Goal: Task Accomplishment & Management: Manage account settings

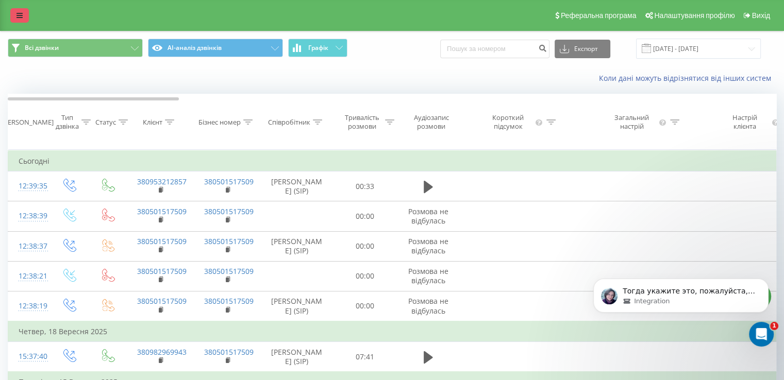
click at [12, 9] on link at bounding box center [19, 15] width 19 height 14
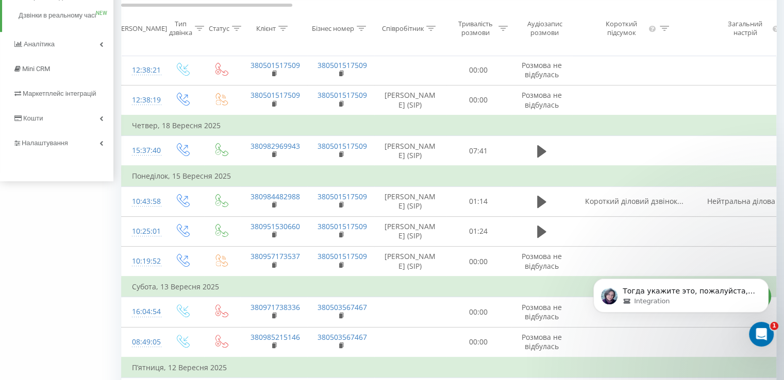
scroll to position [103, 0]
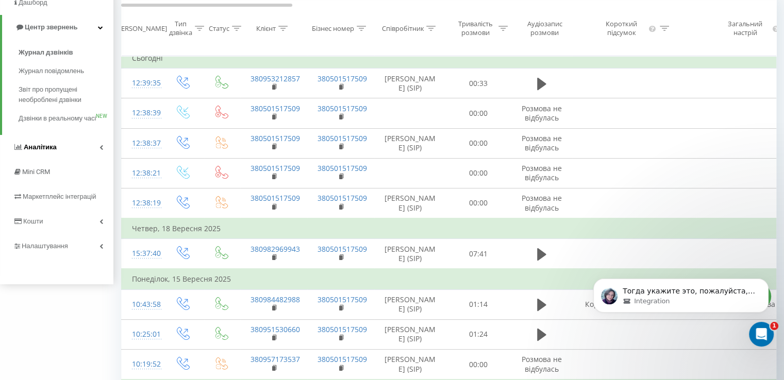
click at [45, 151] on span "Аналiтика" at bounding box center [40, 147] width 33 height 8
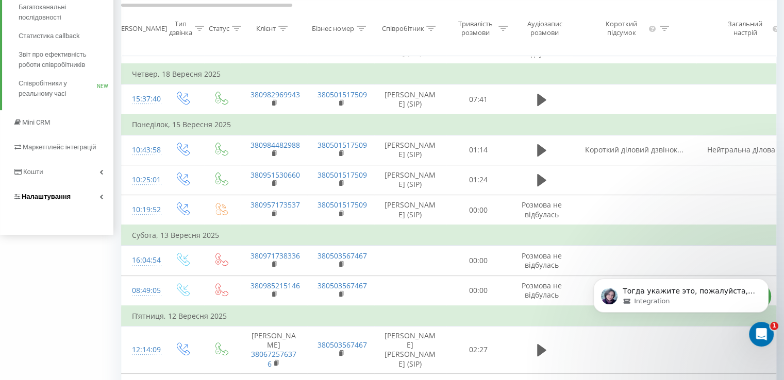
click at [63, 190] on link "Налаштування" at bounding box center [56, 196] width 113 height 25
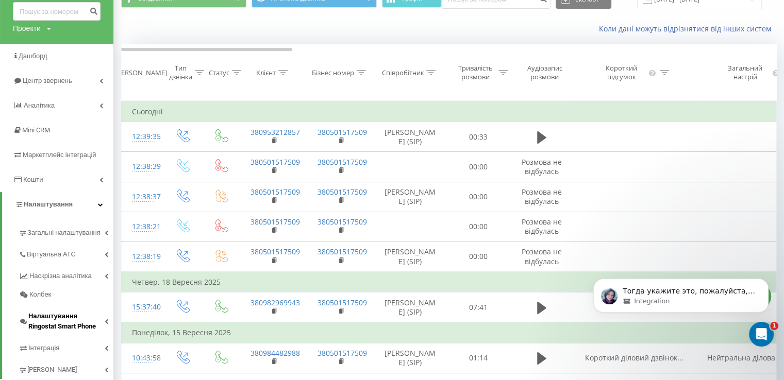
scroll to position [6, 0]
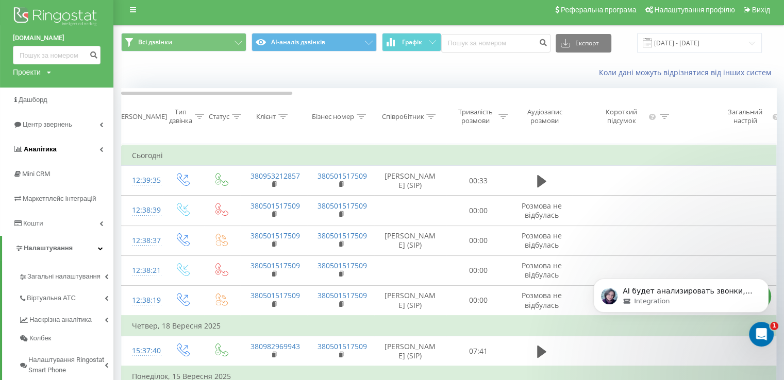
click at [59, 151] on link "Аналiтика" at bounding box center [56, 149] width 113 height 25
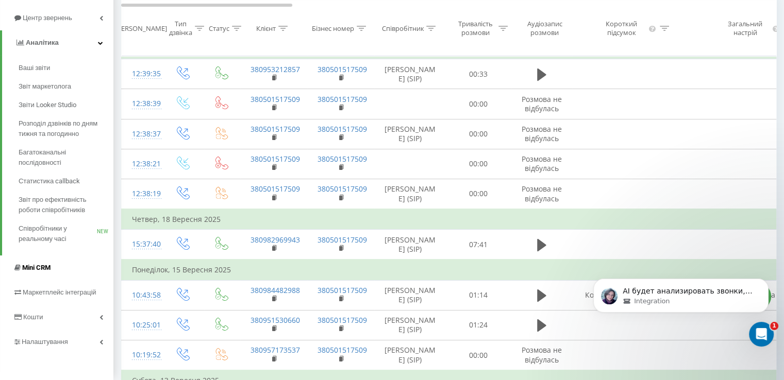
scroll to position [160, 0]
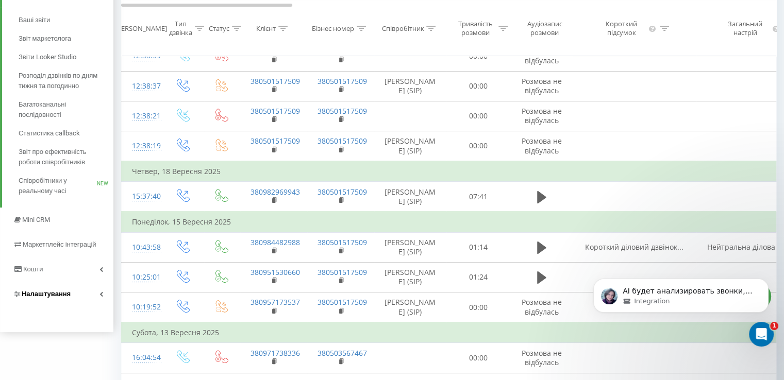
click at [55, 293] on span "Налаштування" at bounding box center [46, 294] width 49 height 8
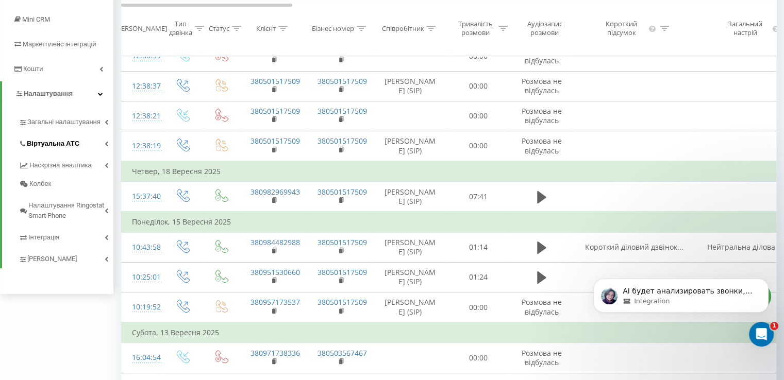
click at [78, 145] on link "Віртуальна АТС" at bounding box center [66, 142] width 95 height 22
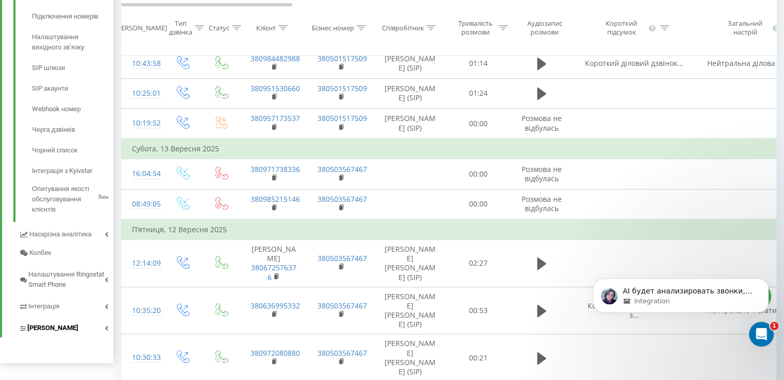
scroll to position [418, 0]
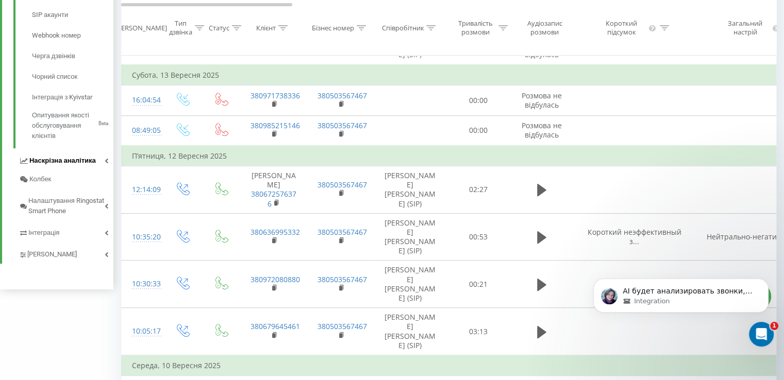
click at [93, 161] on span "Наскрізна аналітика" at bounding box center [62, 161] width 66 height 10
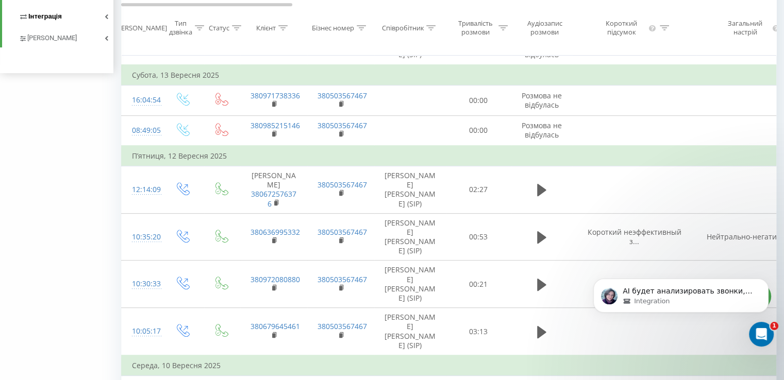
click at [86, 12] on link "Інтеграція" at bounding box center [66, 15] width 95 height 22
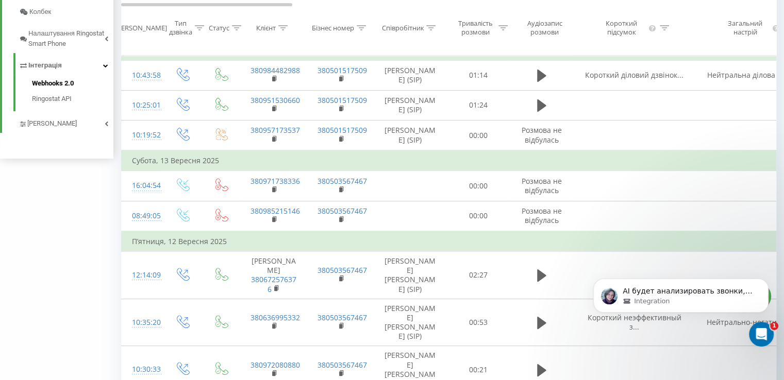
scroll to position [278, 0]
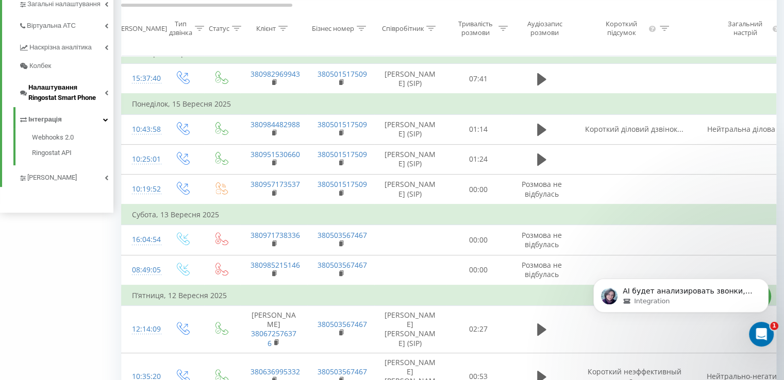
click at [73, 97] on span "Налаштування Ringostat Smart Phone" at bounding box center [66, 92] width 76 height 21
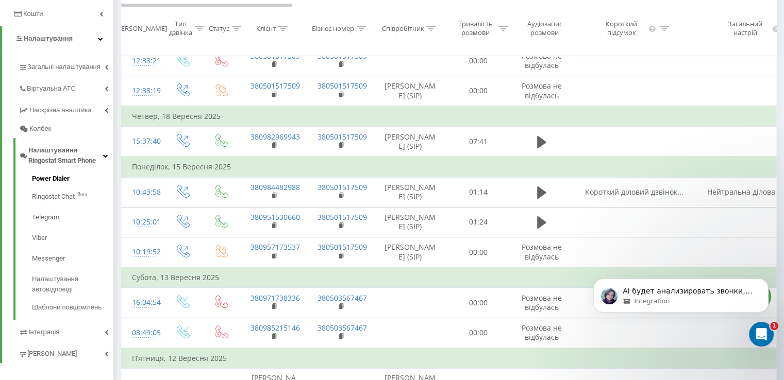
scroll to position [124, 0]
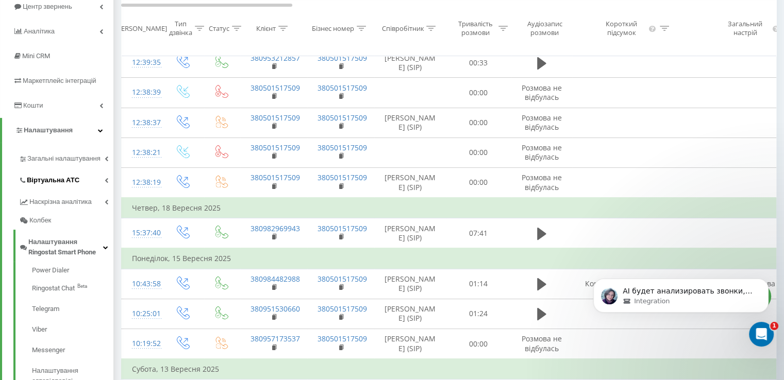
click at [83, 174] on link "Віртуальна АТС" at bounding box center [66, 179] width 95 height 22
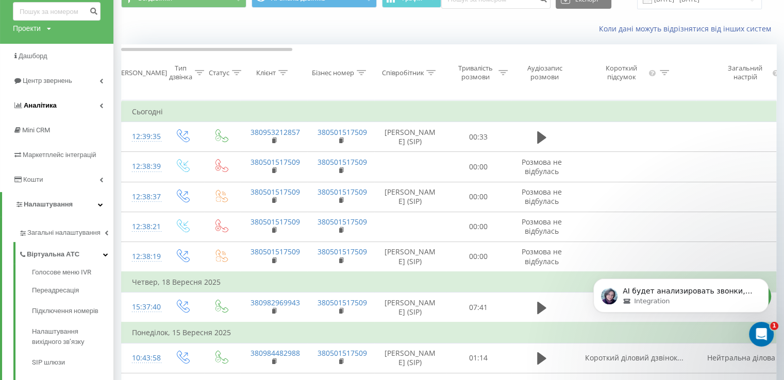
scroll to position [0, 0]
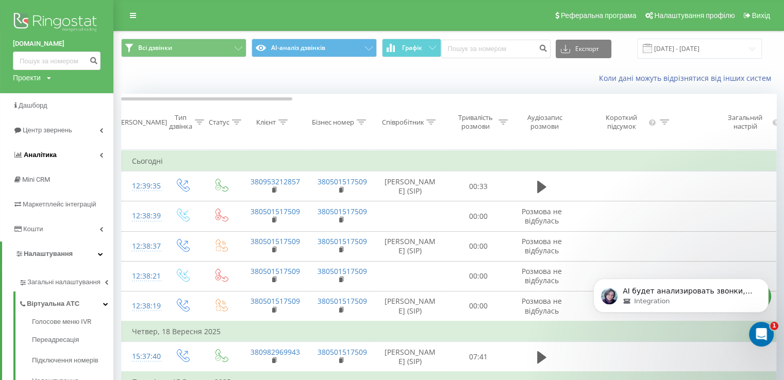
click at [76, 149] on link "Аналiтика" at bounding box center [56, 155] width 113 height 25
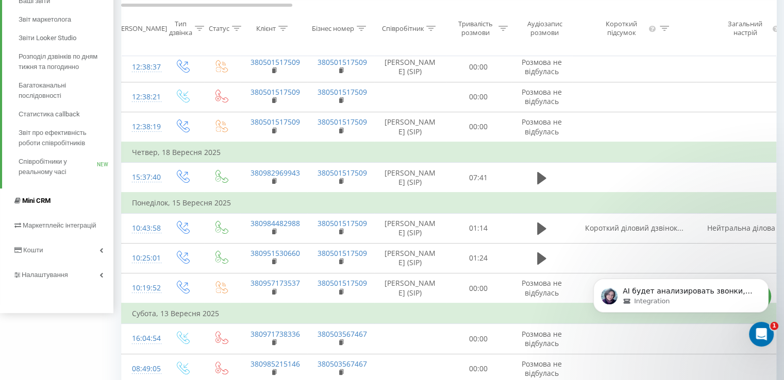
scroll to position [155, 0]
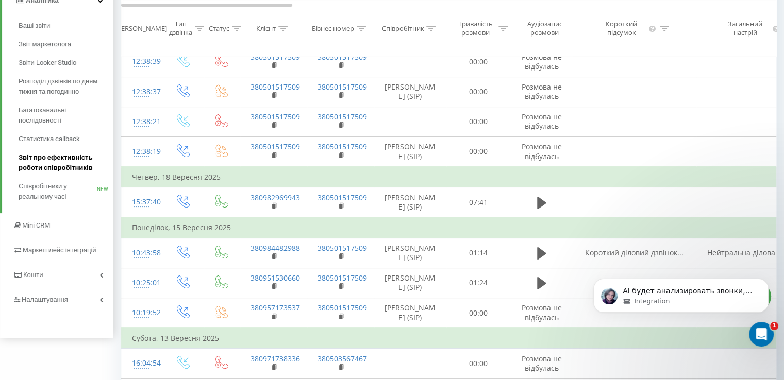
click at [60, 165] on span "Звіт про ефективність роботи співробітників" at bounding box center [64, 162] width 90 height 21
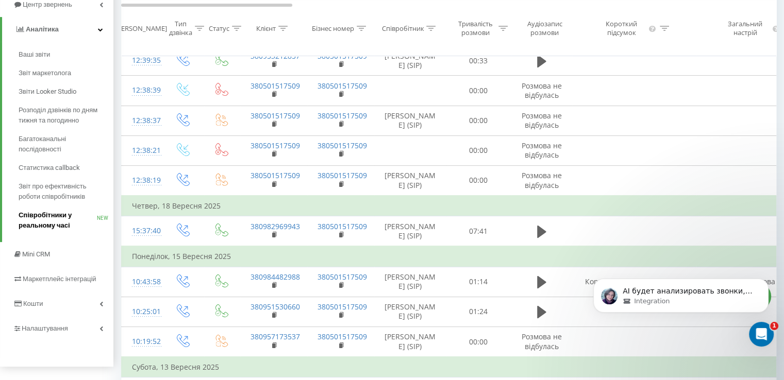
scroll to position [103, 0]
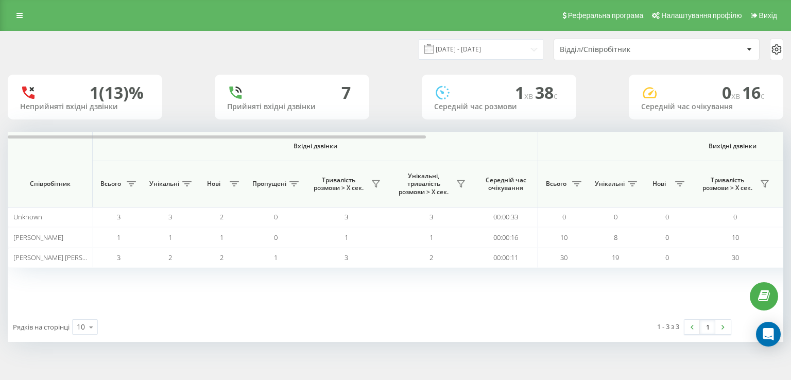
click at [0, 16] on div "Реферальна програма Налаштування профілю Вихід" at bounding box center [395, 15] width 791 height 31
click at [7, 15] on div "Реферальна програма Налаштування профілю Вихід" at bounding box center [395, 15] width 791 height 31
click at [33, 14] on div "Реферальна програма Налаштування профілю Вихід" at bounding box center [395, 15] width 791 height 31
click at [14, 14] on link at bounding box center [19, 15] width 19 height 14
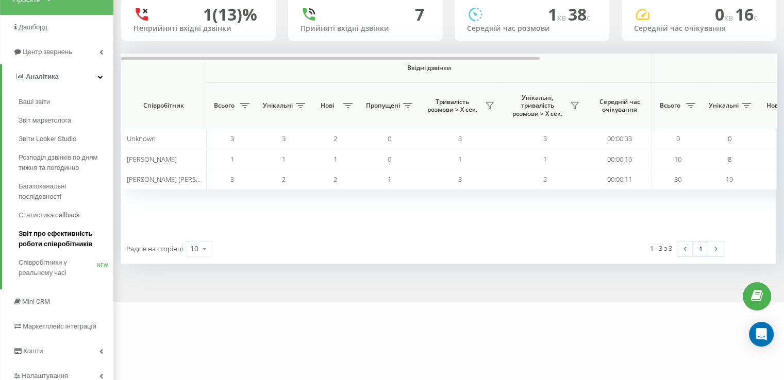
scroll to position [112, 0]
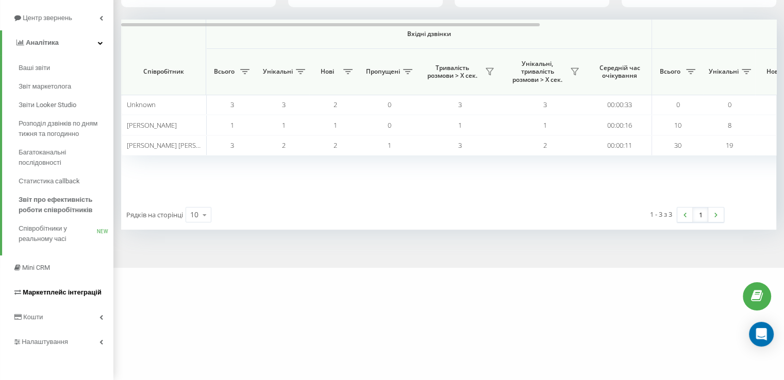
click at [82, 294] on span "Маркетплейс інтеграцій" at bounding box center [62, 292] width 79 height 8
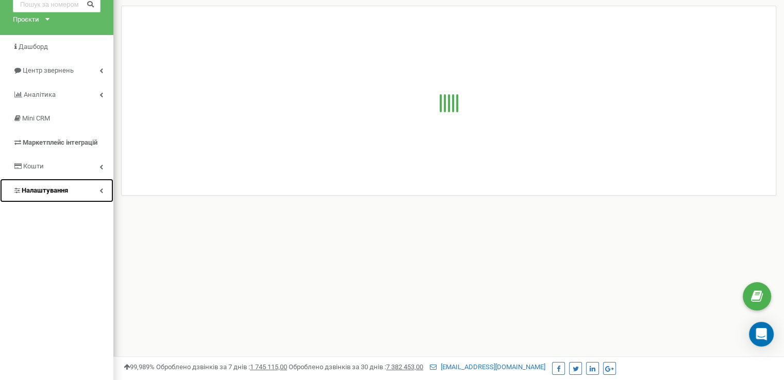
click at [60, 194] on span "Налаштування" at bounding box center [40, 191] width 55 height 10
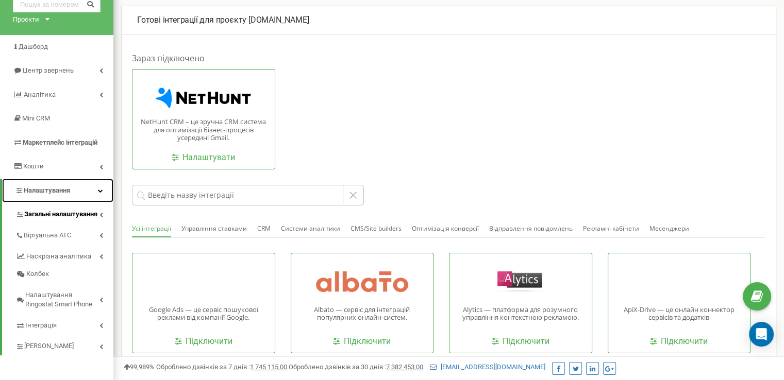
scroll to position [103, 0]
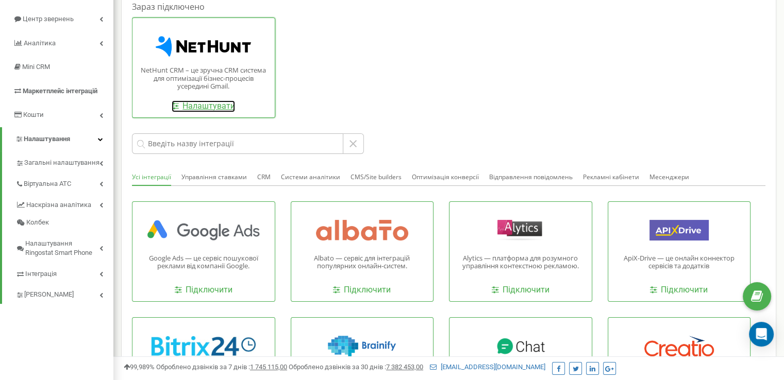
click at [196, 107] on link "Налаштувати" at bounding box center [203, 106] width 63 height 12
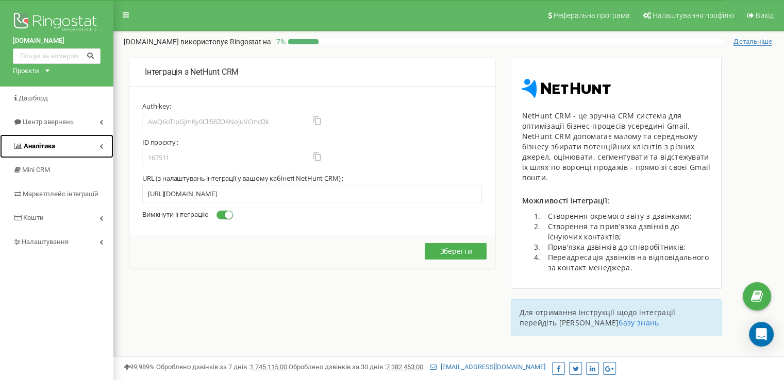
click at [53, 144] on span "Аналiтика" at bounding box center [39, 146] width 31 height 8
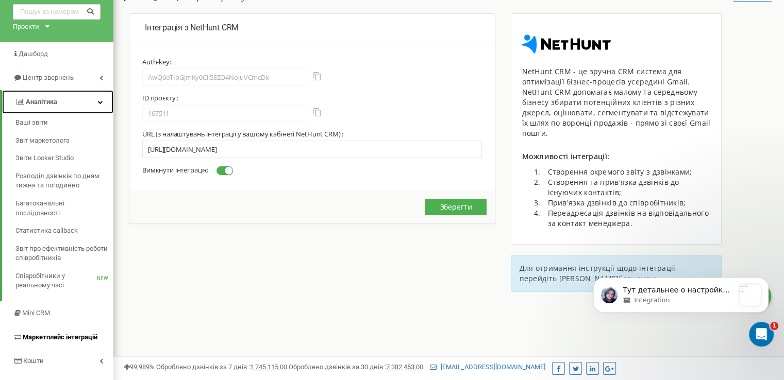
scroll to position [155, 0]
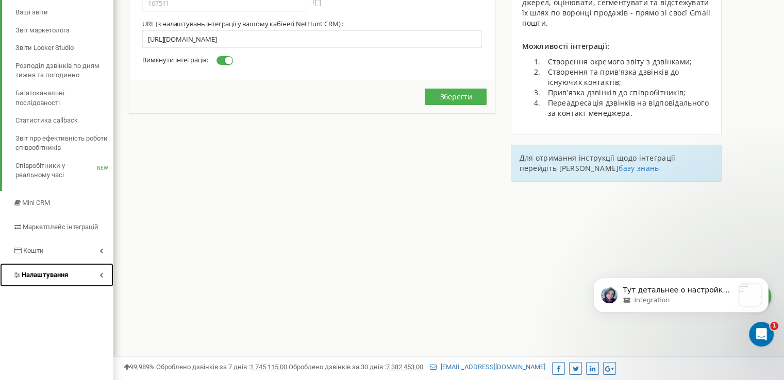
click at [73, 269] on link "Налаштування" at bounding box center [56, 275] width 113 height 24
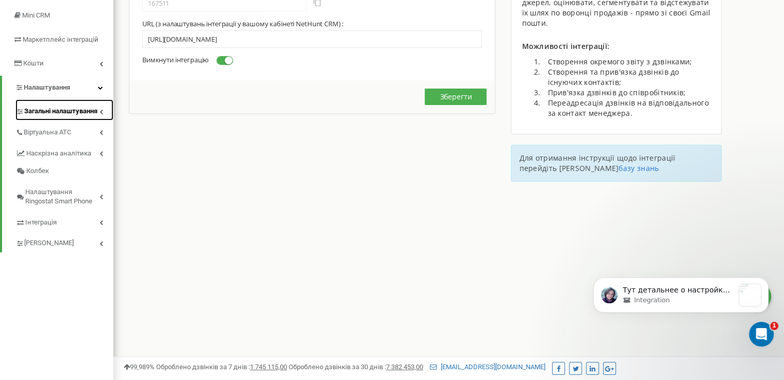
click at [103, 107] on link "Загальні налаштування" at bounding box center [64, 109] width 98 height 21
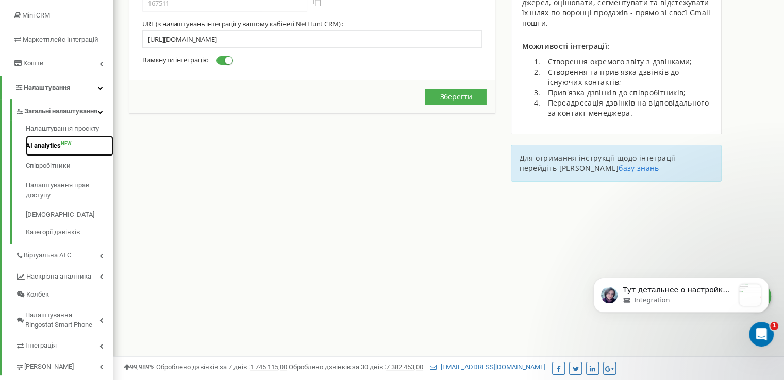
click at [61, 156] on link "AI analytics NEW" at bounding box center [70, 146] width 88 height 20
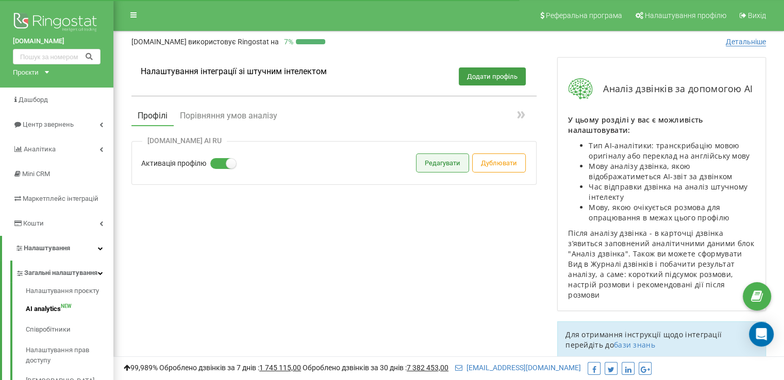
click at [445, 163] on button "Редагувати" at bounding box center [442, 163] width 52 height 18
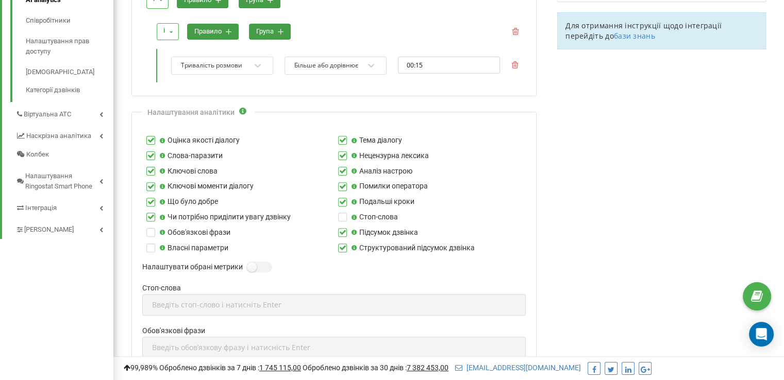
scroll to position [464, 0]
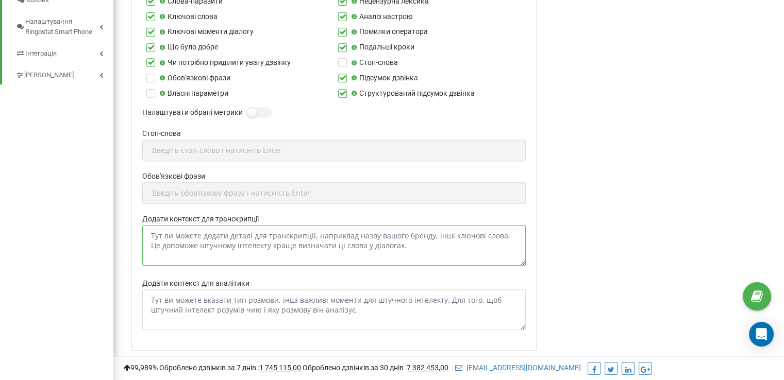
click at [237, 233] on textarea "Додати контекст для транскрипції" at bounding box center [333, 245] width 383 height 41
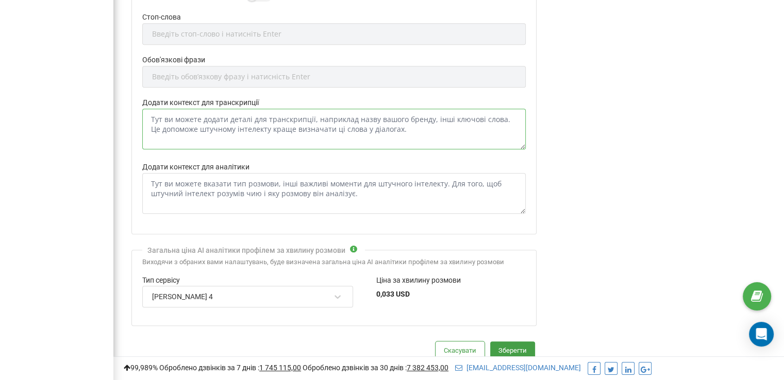
scroll to position [542, 0]
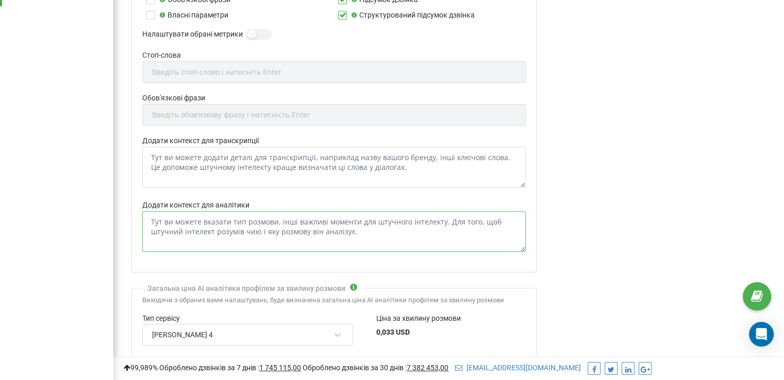
click at [229, 236] on textarea "Додати контекст для аналітики" at bounding box center [333, 231] width 383 height 41
click at [243, 223] on textarea "Додати контекст для аналітики" at bounding box center [333, 231] width 383 height 41
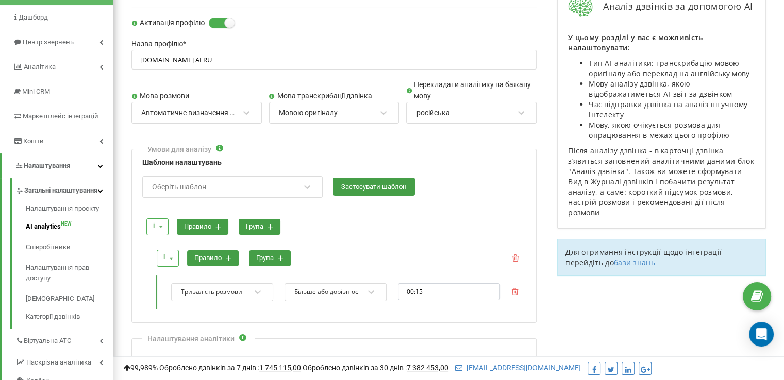
scroll to position [27, 0]
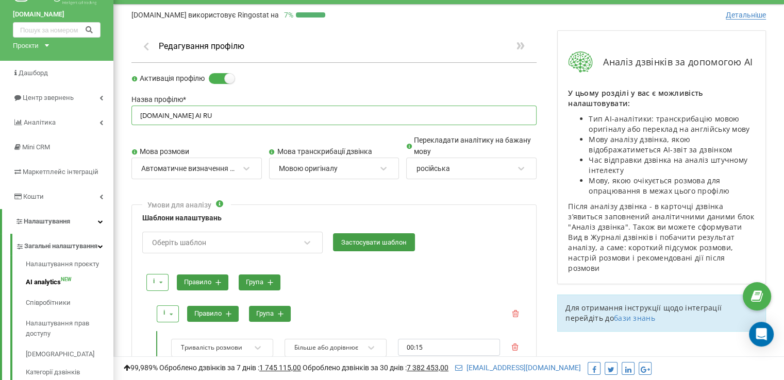
click at [227, 118] on input "[DOMAIN_NAME] AI RU" at bounding box center [333, 116] width 405 height 20
click at [220, 140] on div "Мова розмови Автоматичне визначення мови Мова транскрибації дзвінка Мовою оригі…" at bounding box center [333, 162] width 405 height 54
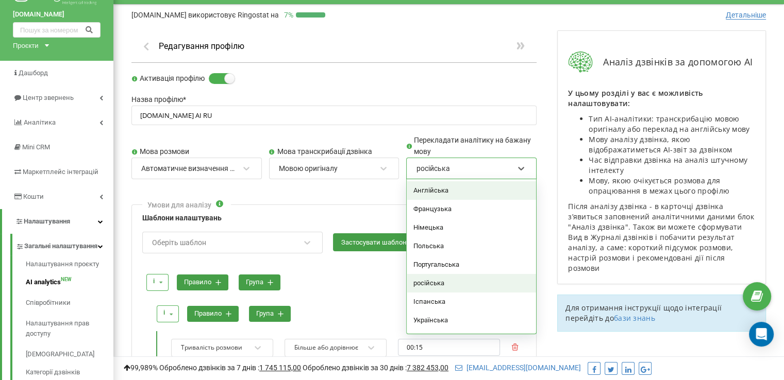
click at [437, 167] on div "російська" at bounding box center [432, 168] width 33 height 9
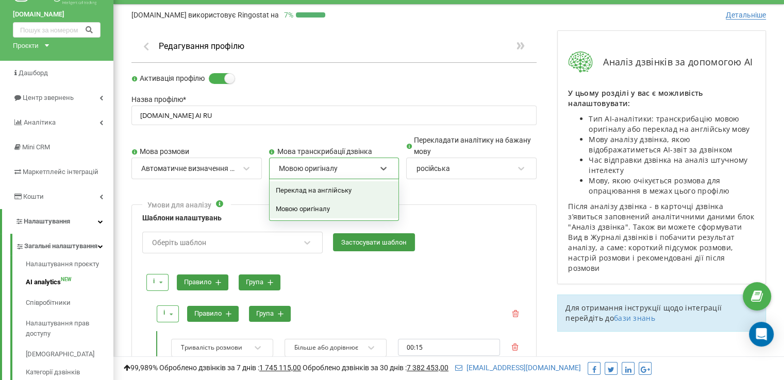
click at [352, 164] on div "Мовою оригіналу" at bounding box center [327, 169] width 99 height 18
click at [364, 127] on div at bounding box center [333, 130] width 405 height 10
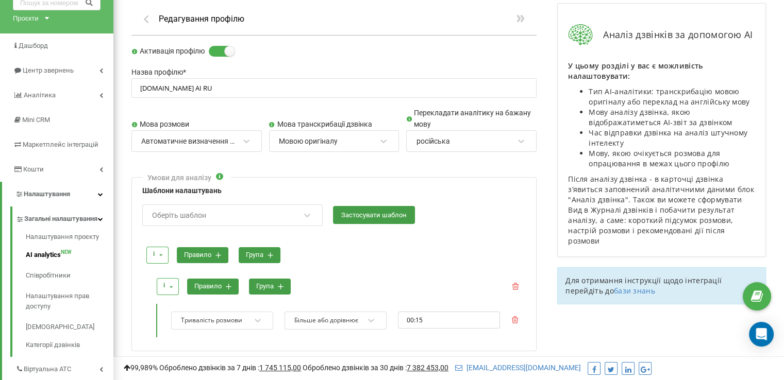
scroll to position [78, 0]
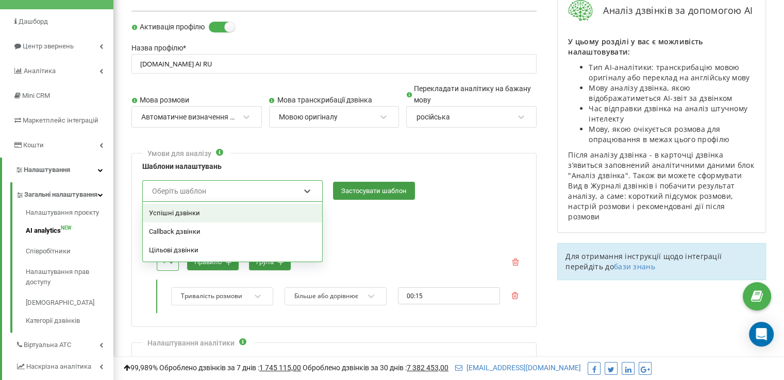
click at [228, 192] on div "Оберіть шаблон" at bounding box center [225, 191] width 149 height 18
click at [229, 189] on div "Оберіть шаблон" at bounding box center [225, 191] width 149 height 18
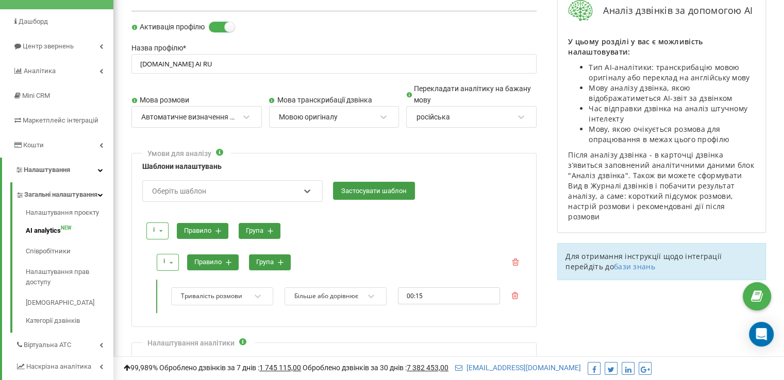
click at [234, 184] on div "Оберіть шаблон" at bounding box center [225, 191] width 149 height 18
click at [301, 153] on div "Умови для аналізу Шаблони налаштувань Оберіть шаблон Застосувати шаблон і і або…" at bounding box center [333, 240] width 405 height 174
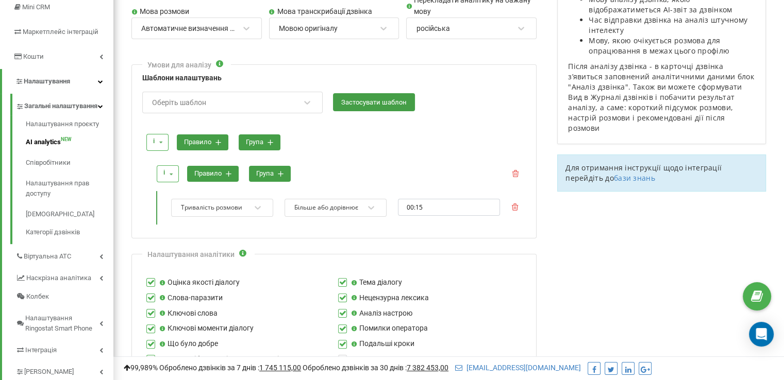
scroll to position [233, 0]
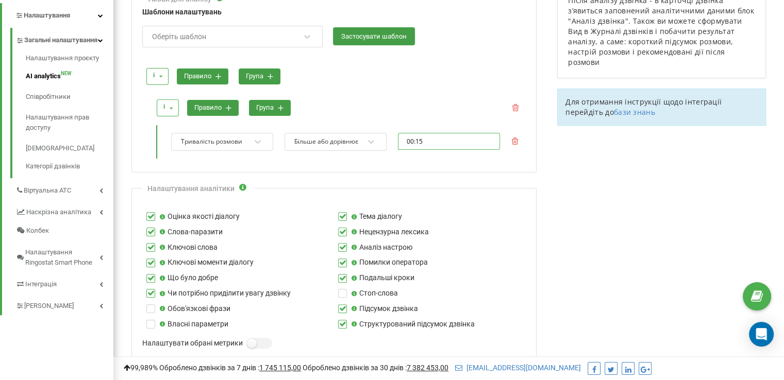
click at [428, 144] on input "00:15" at bounding box center [449, 141] width 102 height 17
click at [510, 180] on form "Активація профілю Назва профілю * bvstrade.eu AI RU Мова розмови Автоматичне ви…" at bounding box center [333, 286] width 405 height 839
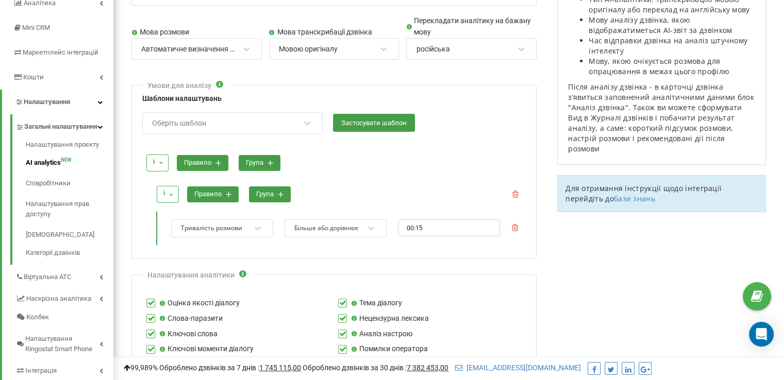
scroll to position [78, 0]
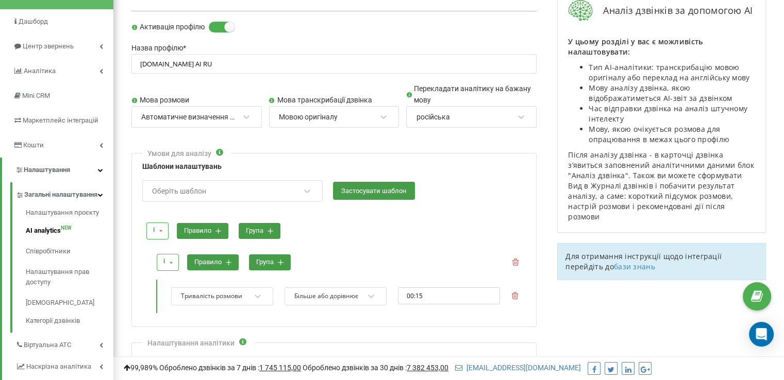
click at [204, 114] on div "Автоматичне визначення мови" at bounding box center [188, 116] width 95 height 9
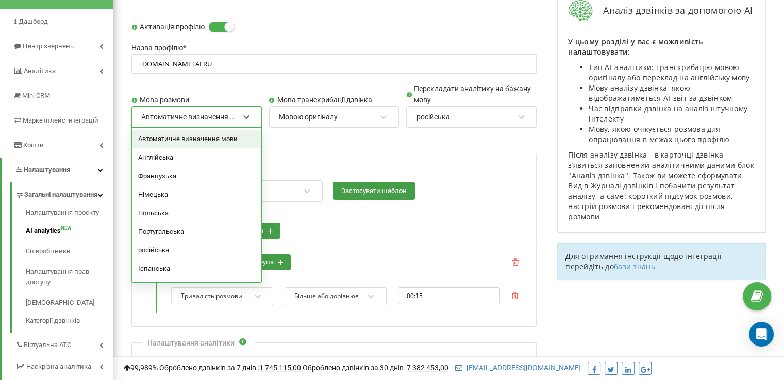
click at [204, 114] on div "Автоматичне визначення мови" at bounding box center [188, 116] width 95 height 9
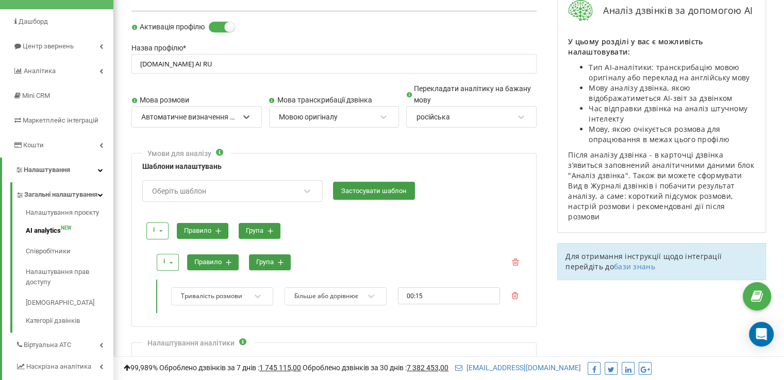
click at [319, 112] on div "Мовою оригіналу" at bounding box center [308, 116] width 59 height 9
click at [475, 110] on div "російська" at bounding box center [464, 117] width 99 height 18
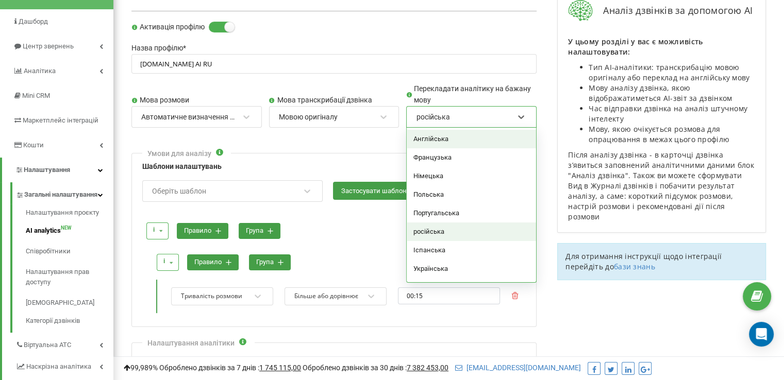
click at [475, 110] on div "російська" at bounding box center [464, 117] width 99 height 18
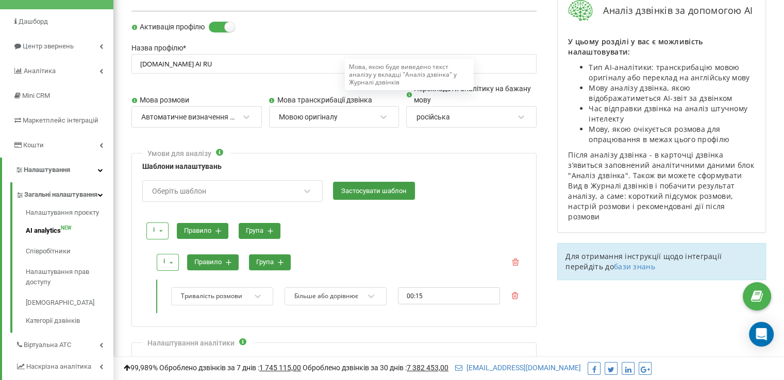
click at [410, 95] on icon at bounding box center [409, 95] width 6 height 6
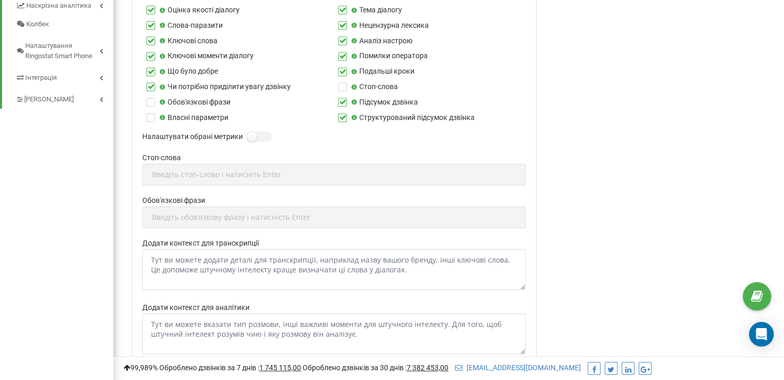
scroll to position [542, 0]
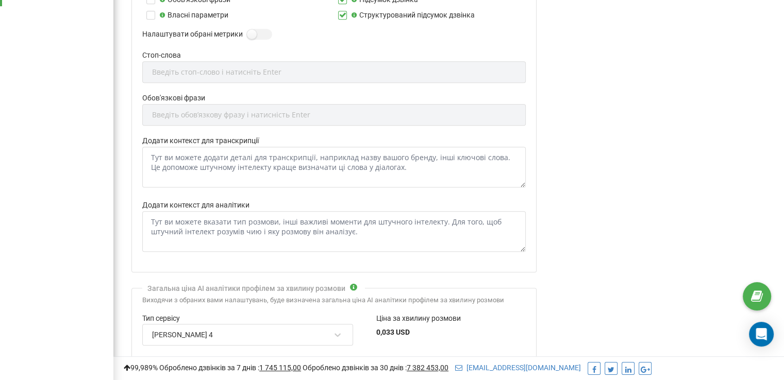
drag, startPoint x: 230, startPoint y: 190, endPoint x: 230, endPoint y: 184, distance: 5.7
click at [230, 190] on div at bounding box center [333, 195] width 383 height 10
click at [237, 158] on textarea "Додати контекст для транскрипції" at bounding box center [333, 167] width 383 height 41
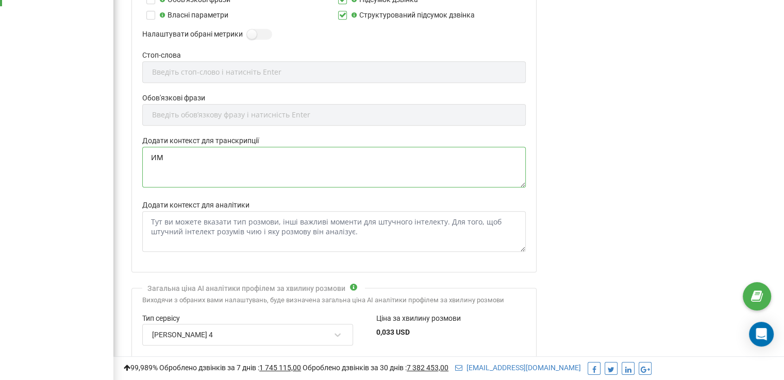
type textarea "И"
type textarea "BVS TRADE O"
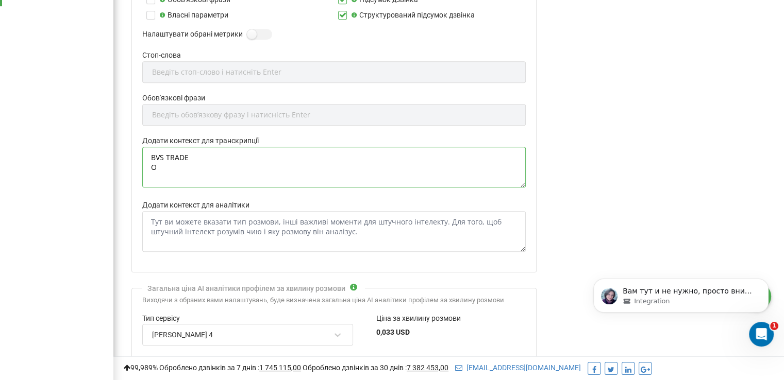
scroll to position [0, 0]
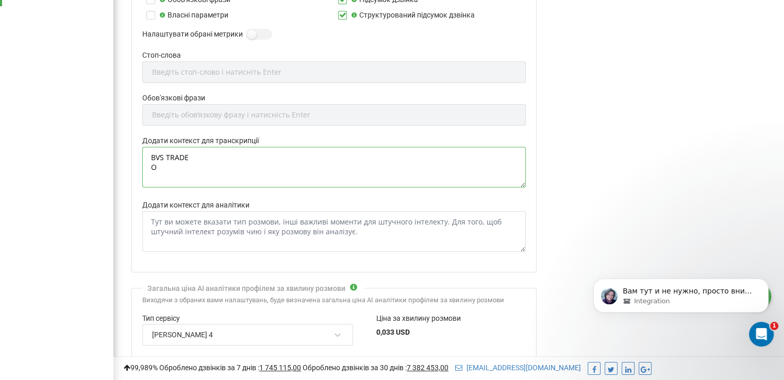
drag, startPoint x: 191, startPoint y: 155, endPoint x: 118, endPoint y: 152, distance: 72.2
click at [150, 166] on textarea "BVS TRADE O" at bounding box center [333, 167] width 383 height 41
click at [205, 212] on textarea "Додати контекст для аналітики" at bounding box center [333, 231] width 383 height 41
click at [194, 166] on textarea "BVS TRADE O" at bounding box center [333, 167] width 383 height 41
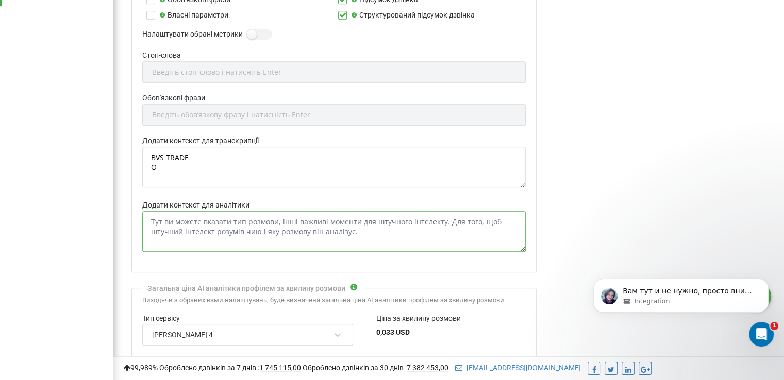
click at [191, 226] on textarea "Додати контекст для аналітики" at bounding box center [333, 231] width 383 height 41
drag, startPoint x: 154, startPoint y: 168, endPoint x: 148, endPoint y: 157, distance: 12.2
click at [148, 157] on textarea "BVS TRADE O" at bounding box center [333, 167] width 383 height 41
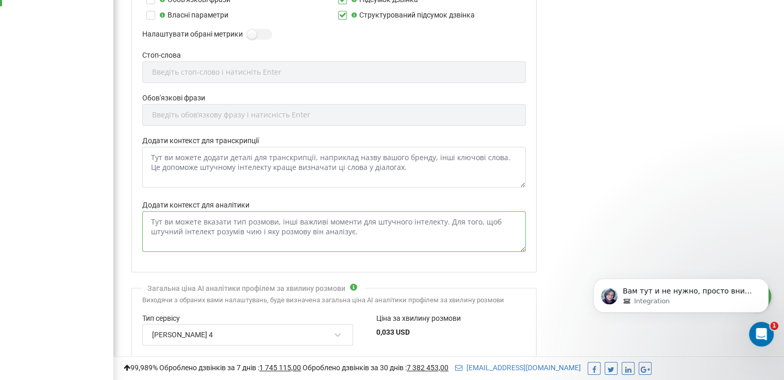
click at [198, 227] on textarea "Додати контекст для аналітики" at bounding box center [333, 231] width 383 height 41
type textarea "Р"
click at [256, 229] on textarea "Разговоры могут быть как на русском языке , так и на украинском языке Менеджеры…" at bounding box center [333, 231] width 383 height 41
click at [265, 230] on textarea "Разговоры могут быть как на русском языке , так и на украинском языке Менеджеры…" at bounding box center [333, 231] width 383 height 41
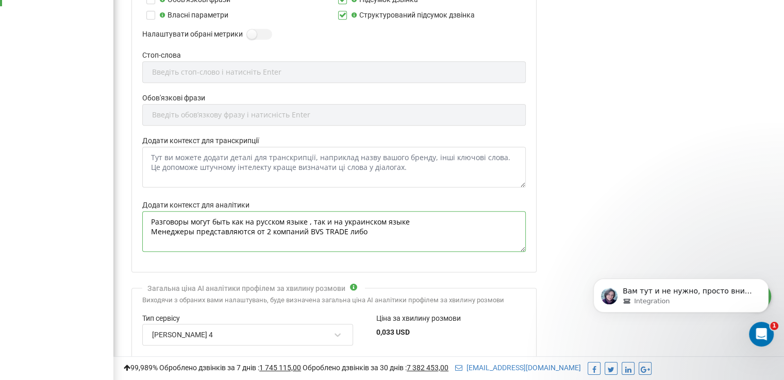
paste textarea "ТОВ "ОНЗ""
click at [186, 242] on textarea "Разговоры могут быть как на русском языке , так и на украинском языке Менеджеры…" at bounding box center [333, 231] width 383 height 41
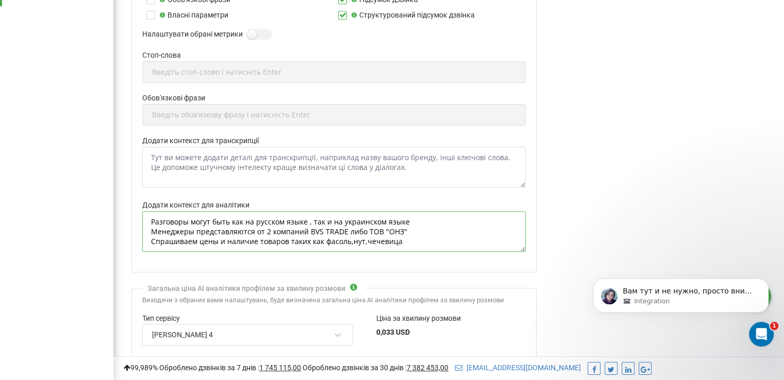
click at [419, 243] on textarea "Разговоры могут быть как на русском языке , так и на украинском языке Менеджеры…" at bounding box center [333, 231] width 383 height 41
click at [409, 236] on textarea "Разговоры могут быть как на русском языке , так и на украинском языке Менеджеры…" at bounding box center [333, 231] width 383 height 41
click at [233, 140] on label "Додати контекст для транскрипції" at bounding box center [333, 140] width 383 height 11
click at [233, 147] on textarea "Додати контекст для транскрипції" at bounding box center [333, 167] width 383 height 41
click at [234, 211] on textarea "Разговоры могут быть как на русском языке , так и на украинском языке Менеджеры…" at bounding box center [333, 231] width 383 height 41
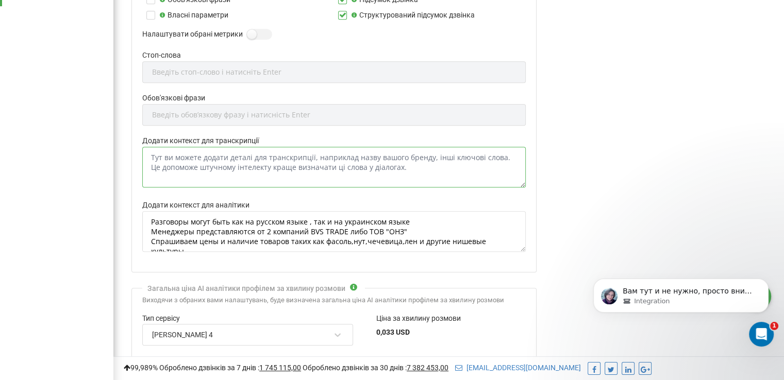
click at [237, 162] on textarea "Додати контекст для транскрипції" at bounding box center [333, 167] width 383 height 41
click at [234, 137] on label "Додати контекст для транскрипції" at bounding box center [333, 140] width 383 height 11
click at [234, 147] on textarea "Додати контекст для транскрипції" at bounding box center [333, 167] width 383 height 41
click at [212, 207] on label "Додати контекст для аналітики" at bounding box center [333, 205] width 383 height 11
click at [212, 211] on textarea "Разговоры могут быть как на русском языке , так и на украинском языке Менеджеры…" at bounding box center [333, 231] width 383 height 41
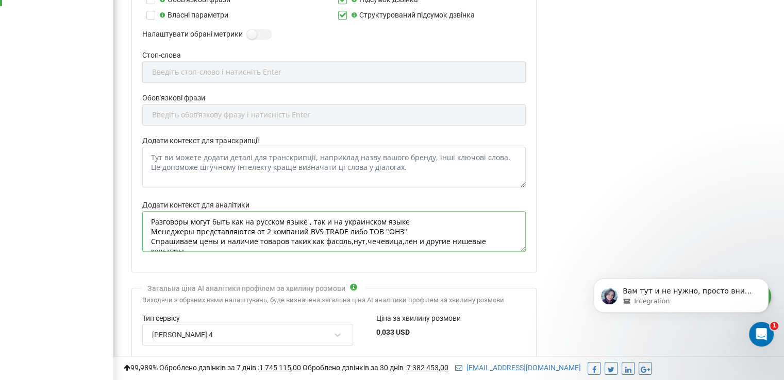
click at [203, 224] on textarea "Разговоры могут быть как на русском языке , так и на украинском языке Менеджеры…" at bounding box center [333, 231] width 383 height 41
click at [208, 196] on div at bounding box center [333, 195] width 383 height 10
click at [433, 220] on textarea "Разговоры могут быть как на русском языке , так и на украинском языке Менеджеры…" at bounding box center [333, 231] width 383 height 41
click at [431, 224] on textarea "Разговоры могут быть как на русском языке , так и на украинском языке Менеджеры…" at bounding box center [333, 231] width 383 height 41
click at [423, 235] on textarea "Разговоры могут быть как на русском языке , так и на украинском языке Менеджеры…" at bounding box center [333, 231] width 383 height 41
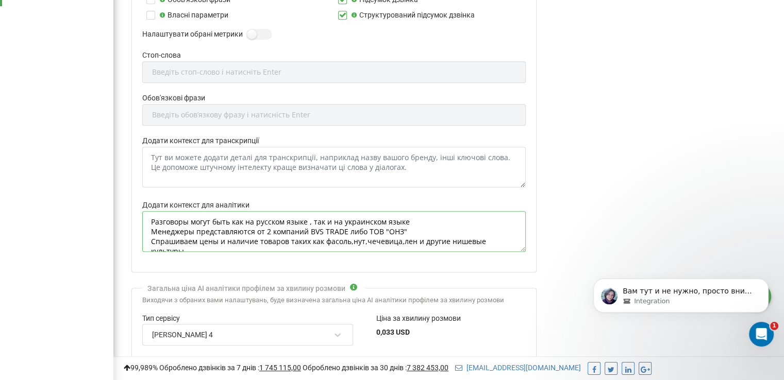
click at [264, 229] on textarea "Разговоры могут быть как на русском языке , так и на украинском языке Менеджеры…" at bounding box center [333, 231] width 383 height 41
click at [432, 221] on textarea "Разговоры могут быть как на русском языке , так и на украинском языке Менеджеры…" at bounding box center [333, 231] width 383 height 41
click at [429, 233] on textarea "Разговоры могут быть как на русском языке , так и на украинском языке Менеджеры…" at bounding box center [333, 231] width 383 height 41
click at [423, 254] on div at bounding box center [333, 259] width 383 height 10
click at [437, 245] on textarea "Разговоры могут быть как на русском языке , так и на украинском языке Менеджеры…" at bounding box center [333, 231] width 383 height 41
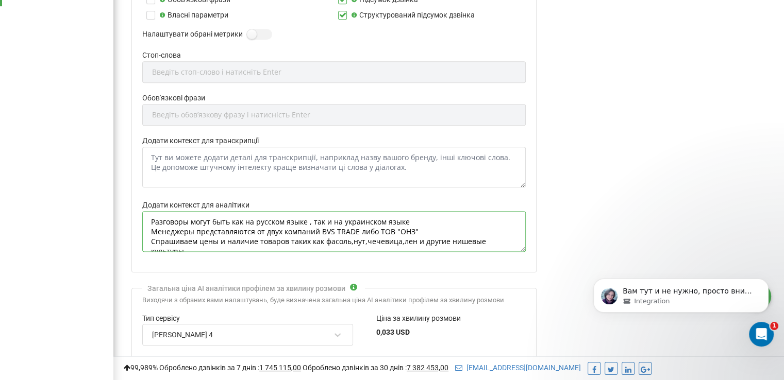
click at [510, 246] on textarea "Разговоры могут быть как на русском языке , так и на украинском языке Менеджеры…" at bounding box center [333, 231] width 383 height 41
click at [516, 238] on textarea "Разговоры могут быть как на русском языке , так и на украинском языке Менеджеры…" at bounding box center [333, 231] width 383 height 41
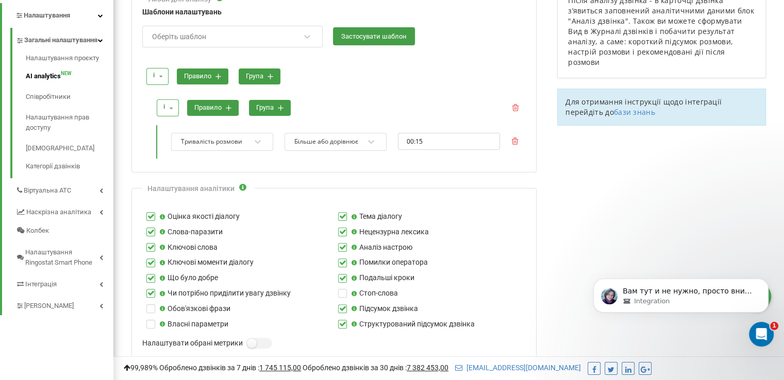
scroll to position [439, 0]
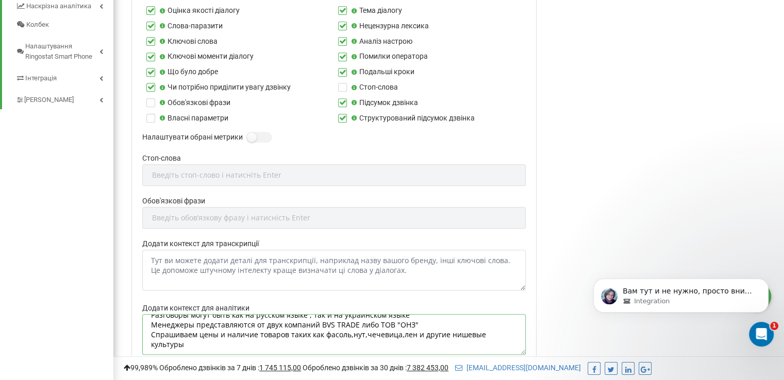
click at [219, 338] on textarea "Разговоры могут быть как на русском языке , так и на украинском языке Менеджеры…" at bounding box center [333, 334] width 383 height 41
click at [253, 332] on textarea "Разговоры могут быть как на русском языке , так и на украинском языке Менеджеры…" at bounding box center [333, 334] width 383 height 41
click at [254, 332] on textarea "Разговоры могут быть как на русском языке , так и на украинском языке Менеджеры…" at bounding box center [333, 334] width 383 height 41
click at [253, 335] on textarea "Разговоры могут быть как на русском языке , так и на украинском языке Менеджеры…" at bounding box center [333, 334] width 383 height 41
click at [293, 334] on textarea "Разговоры могут быть как на русском языке , так и на украинском языке Менеджеры…" at bounding box center [333, 334] width 383 height 41
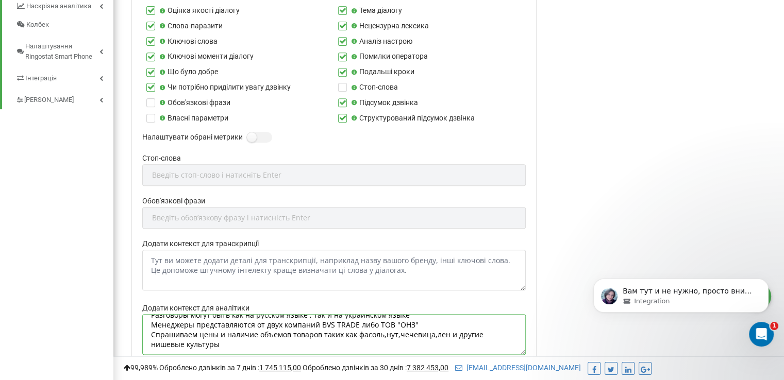
click at [289, 334] on textarea "Разговоры могут быть как на русском языке , так и на украинском языке Менеджеры…" at bounding box center [333, 334] width 383 height 41
click at [333, 332] on textarea "Разговоры могут быть как на русском языке , так и на украинском языке Менеджеры…" at bounding box center [333, 334] width 383 height 41
click at [326, 343] on textarea "Разговоры могут быть как на русском языке , так и на украинском языке Менеджеры…" at bounding box center [333, 334] width 383 height 41
click at [324, 346] on textarea "Разговоры могут быть как на русском языке , так и на украинском языке Менеджеры…" at bounding box center [333, 334] width 383 height 41
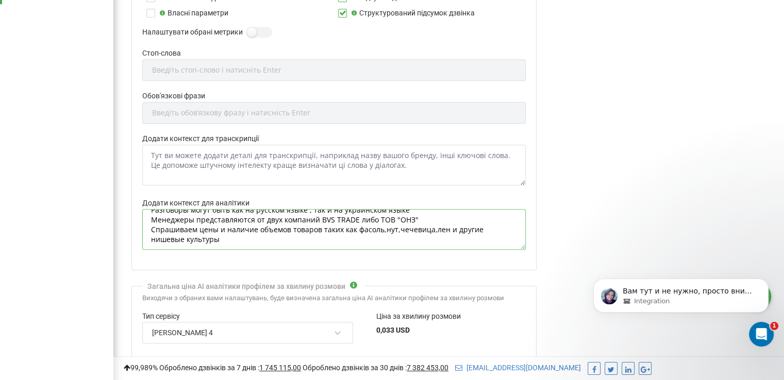
scroll to position [593, 0]
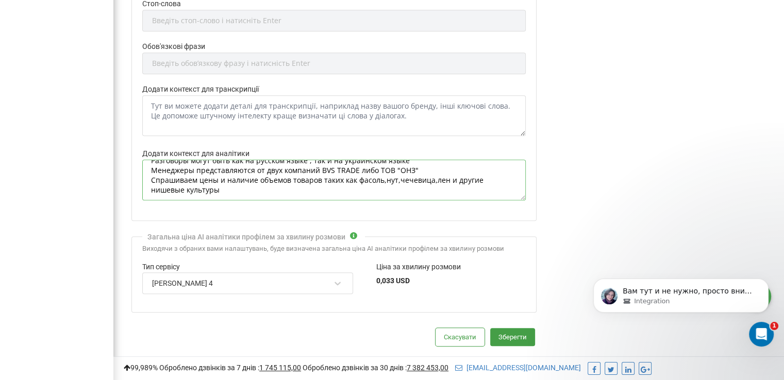
type textarea "Разговоры могут быть как на русском языке , так и на украинском языке Менеджеры…"
click at [216, 108] on textarea "Додати контекст для транскрипції" at bounding box center [333, 115] width 383 height 41
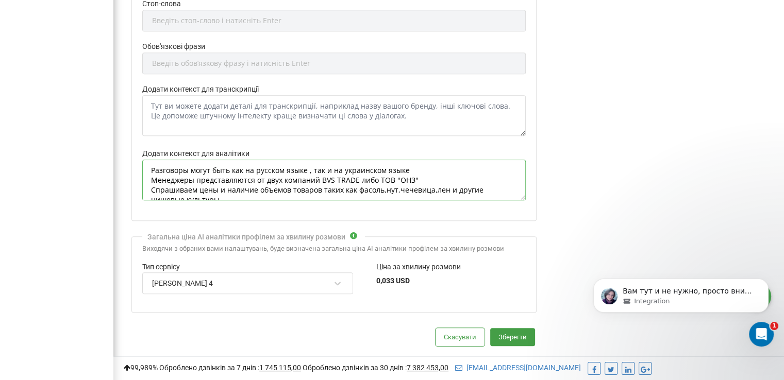
drag, startPoint x: 228, startPoint y: 183, endPoint x: 109, endPoint y: 147, distance: 124.3
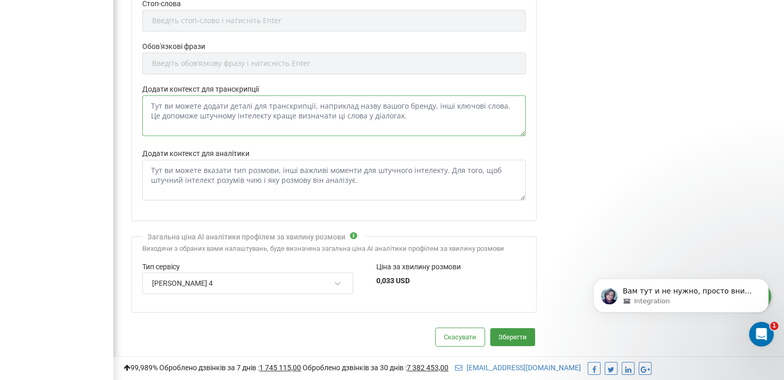
click at [272, 112] on textarea "Додати контекст для транскрипції" at bounding box center [333, 115] width 383 height 41
paste textarea "Разговоры могут быть как на русском языке , так и на украинском языке Менеджеры…"
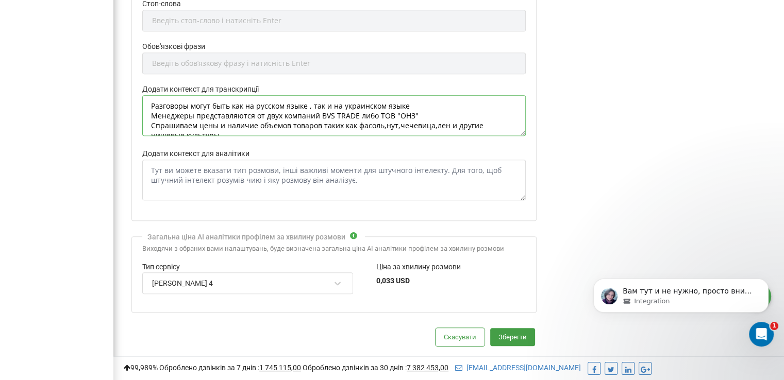
scroll to position [4, 0]
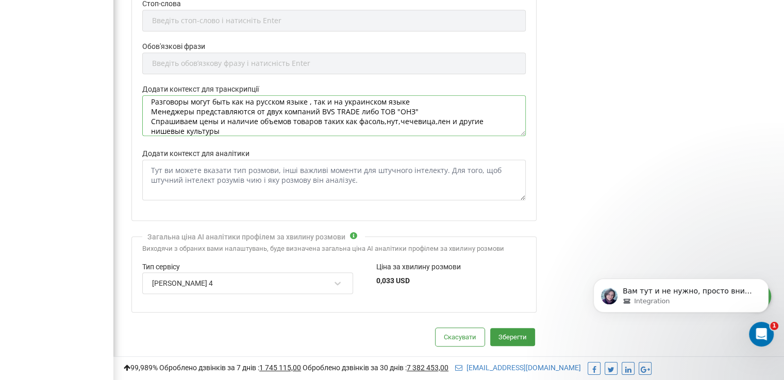
type textarea "Разговоры могут быть как на русском языке , так и на украинском языке Менеджеры…"
click at [259, 173] on textarea "Додати контекст для аналітики" at bounding box center [333, 180] width 383 height 41
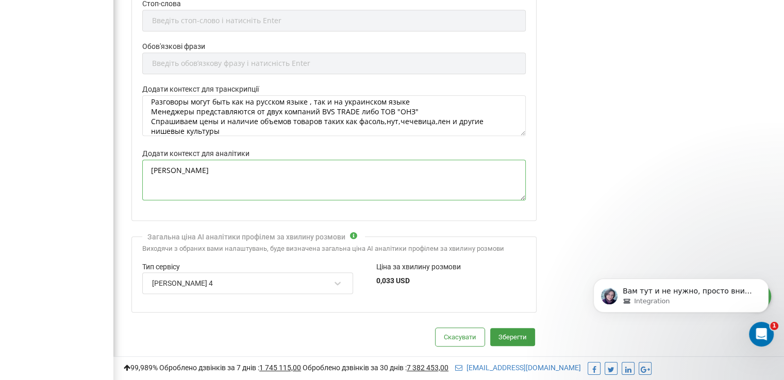
type textarea "А"
type textarea "F"
type textarea "Анализ нашего менеджера и потенциального клиента/продавца"
click at [509, 335] on button "Зберегти" at bounding box center [512, 337] width 45 height 18
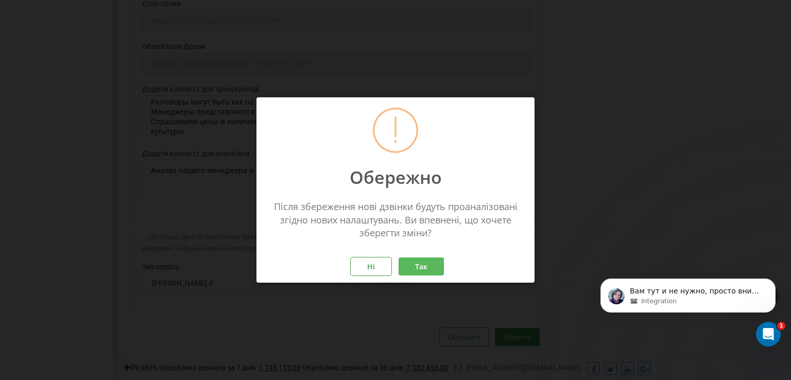
click at [433, 270] on button "Так" at bounding box center [421, 267] width 45 height 18
